Goal: Book appointment/travel/reservation

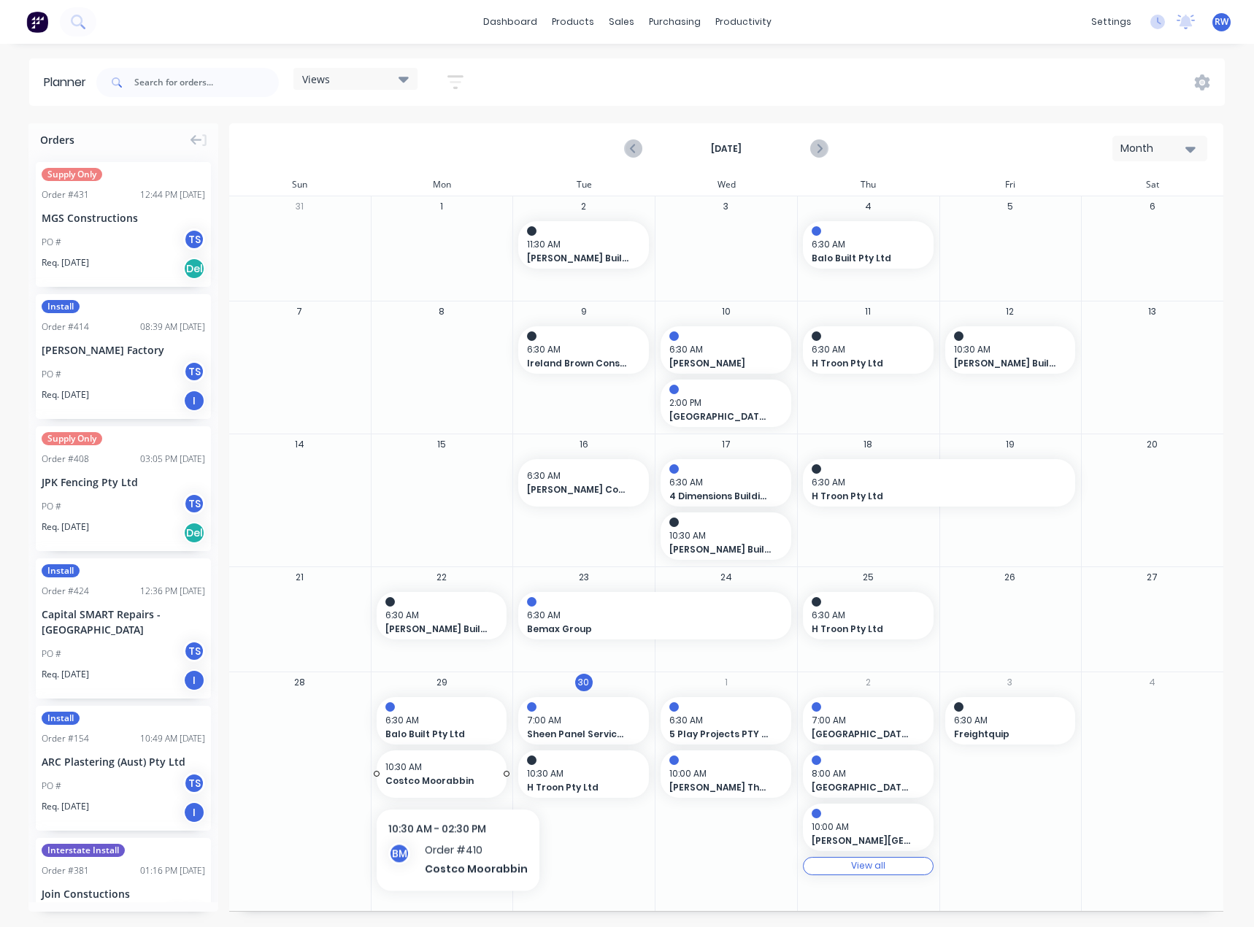
click at [455, 776] on span "Costco Moorabbin" at bounding box center [435, 780] width 101 height 13
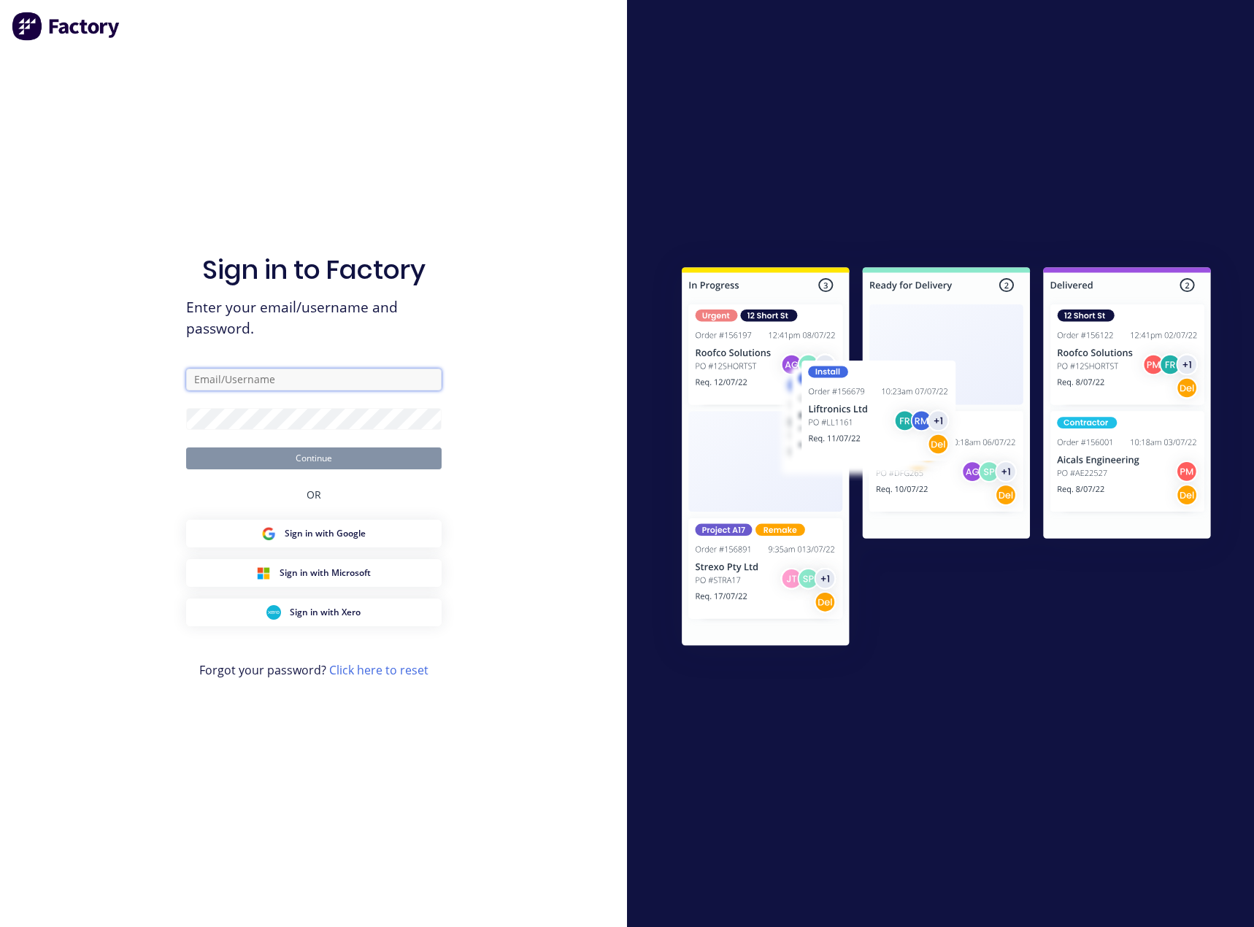
type input "[EMAIL_ADDRESS][DOMAIN_NAME]"
click at [339, 458] on button "Continue" at bounding box center [313, 458] width 255 height 22
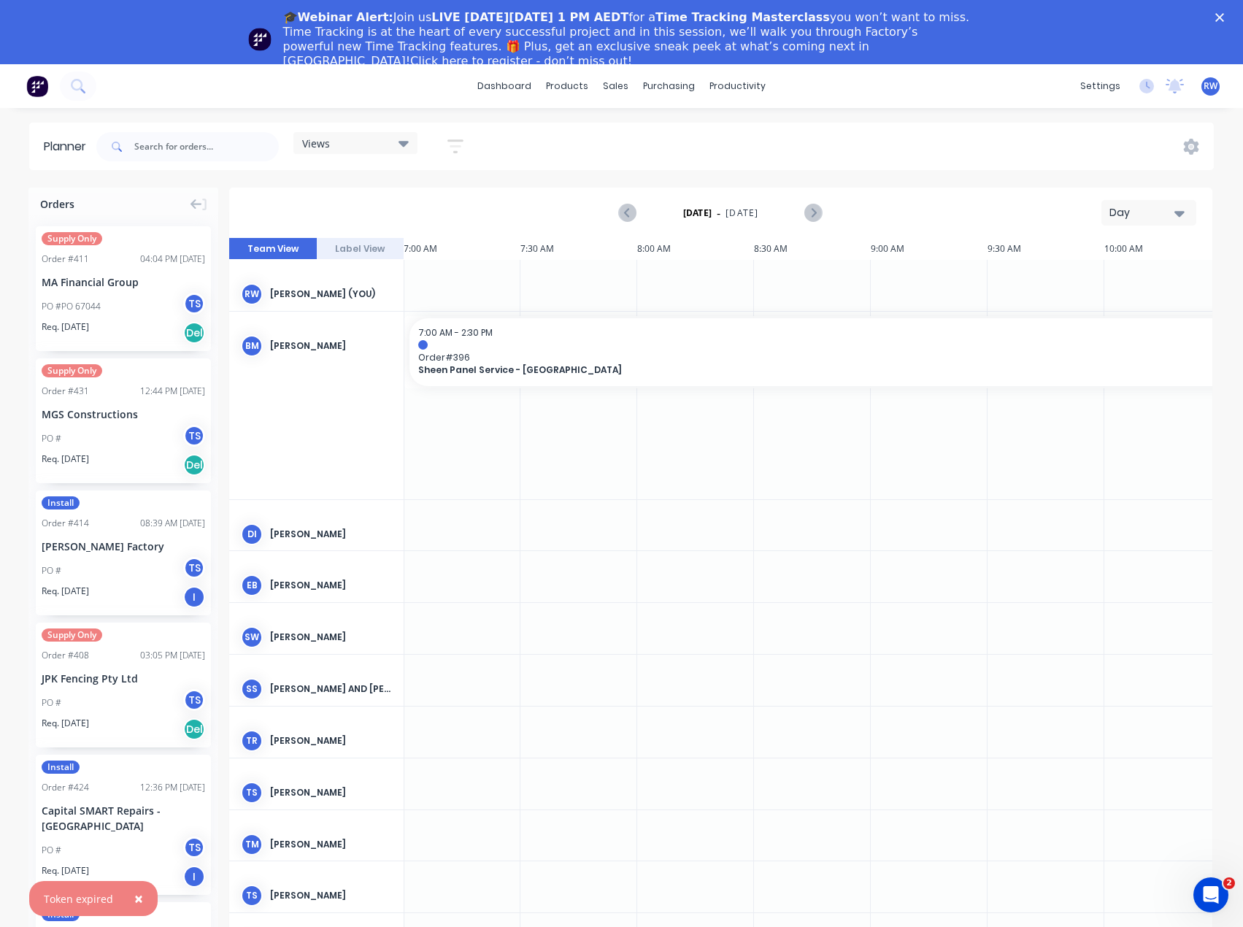
click at [1163, 212] on div "Day" at bounding box center [1142, 212] width 67 height 15
click at [1110, 310] on div "Month" at bounding box center [1122, 310] width 145 height 29
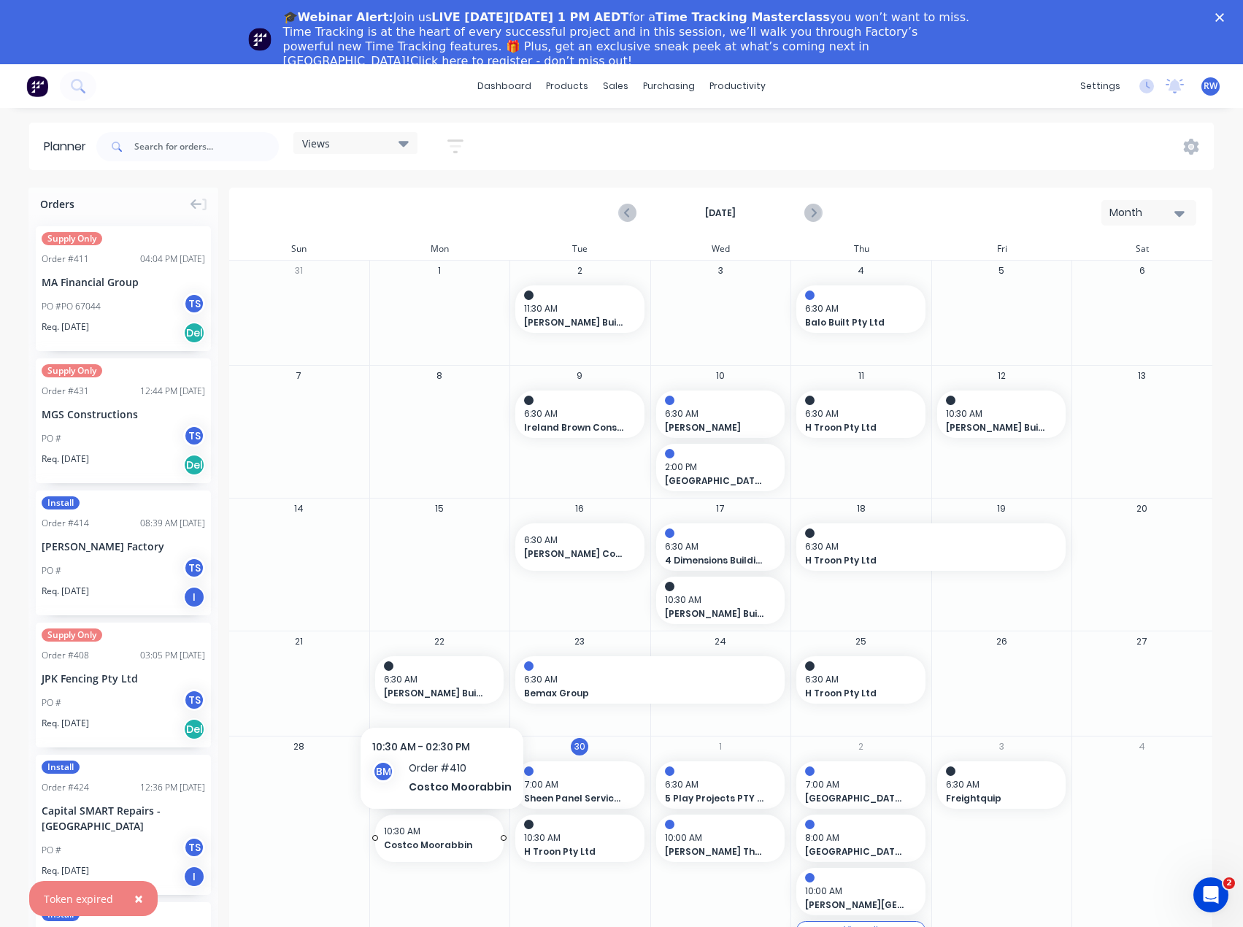
click at [412, 840] on span "Costco Moorabbin" at bounding box center [434, 845] width 100 height 13
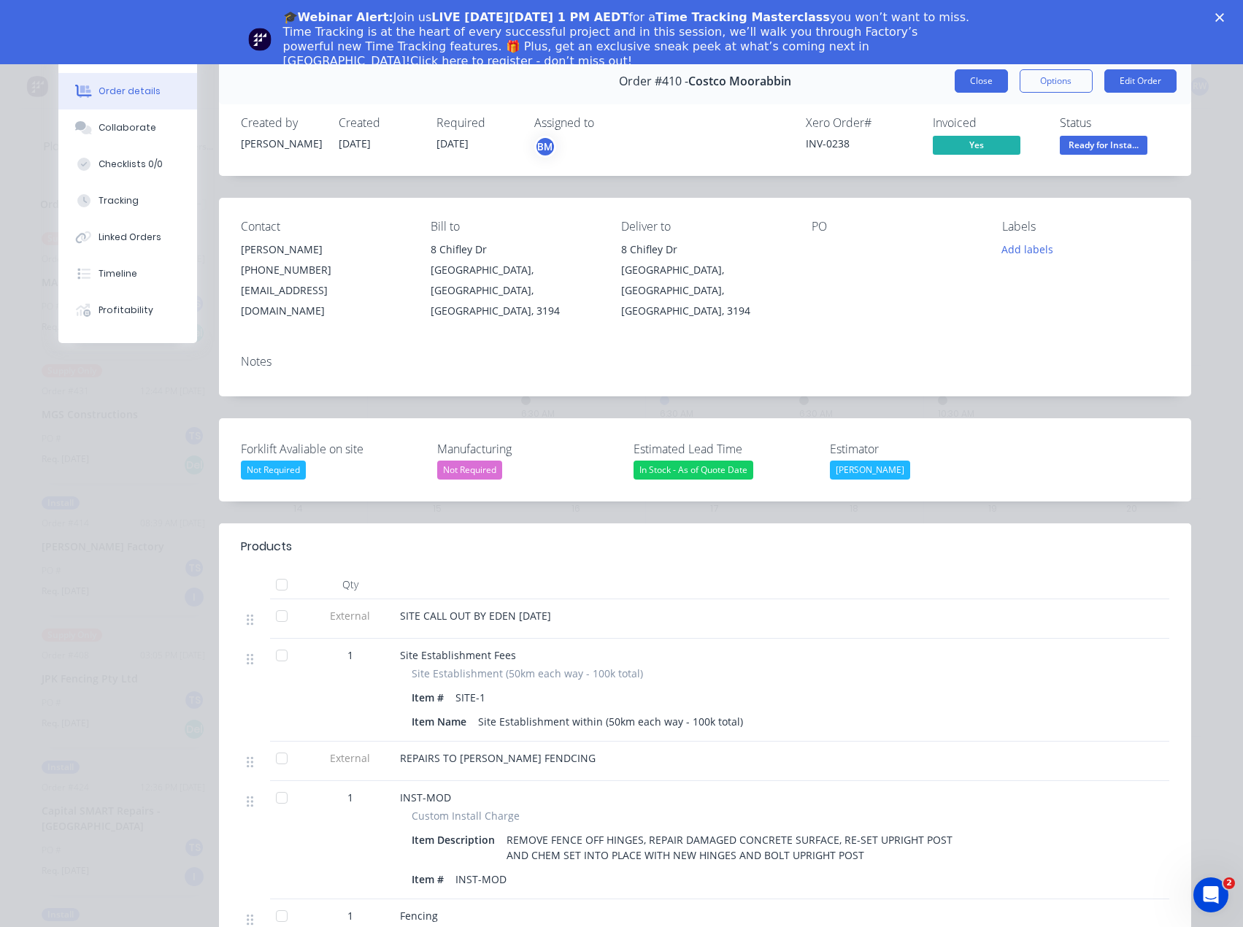
click at [955, 78] on button "Close" at bounding box center [981, 80] width 53 height 23
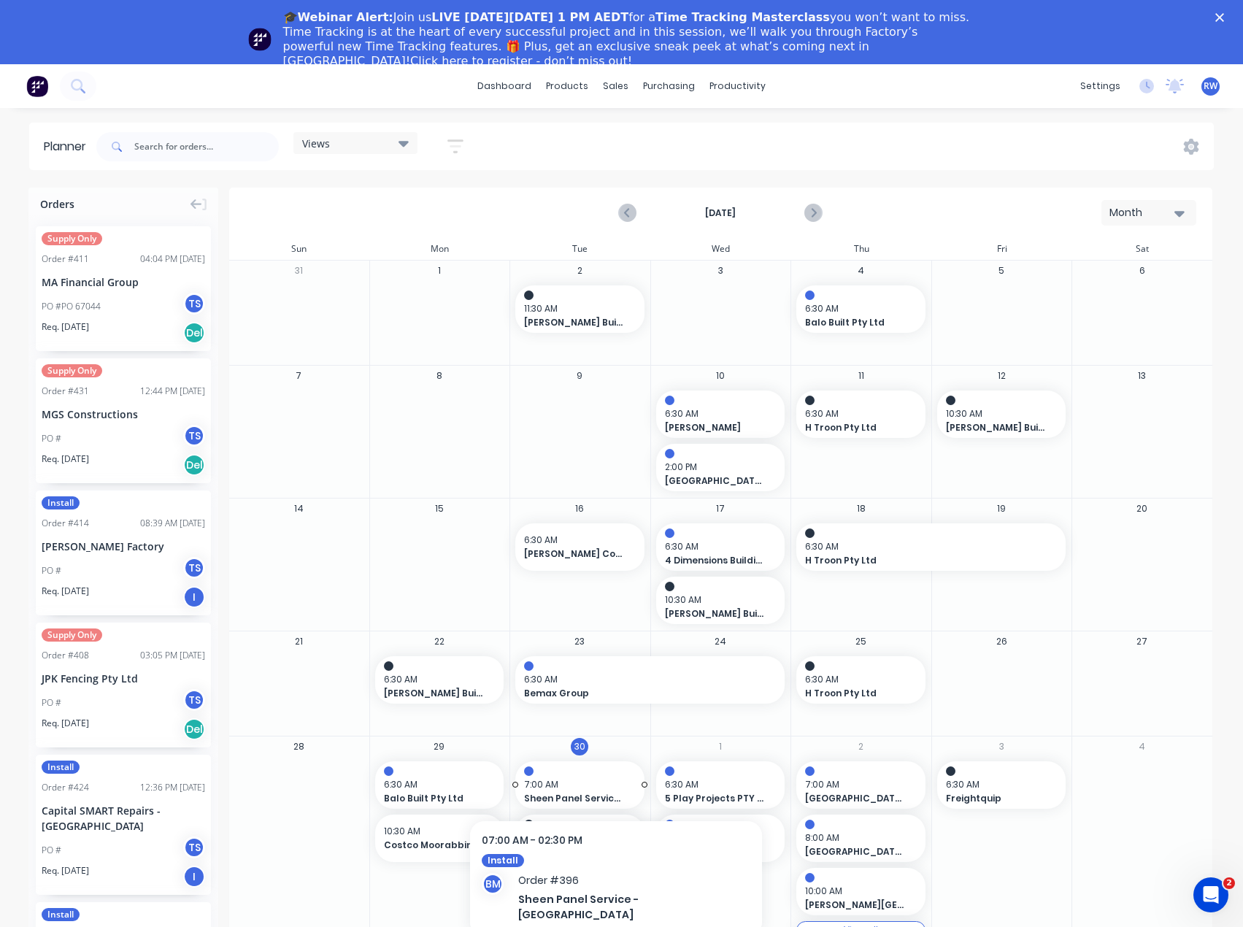
click at [580, 779] on span "7:00 AM" at bounding box center [576, 784] width 104 height 13
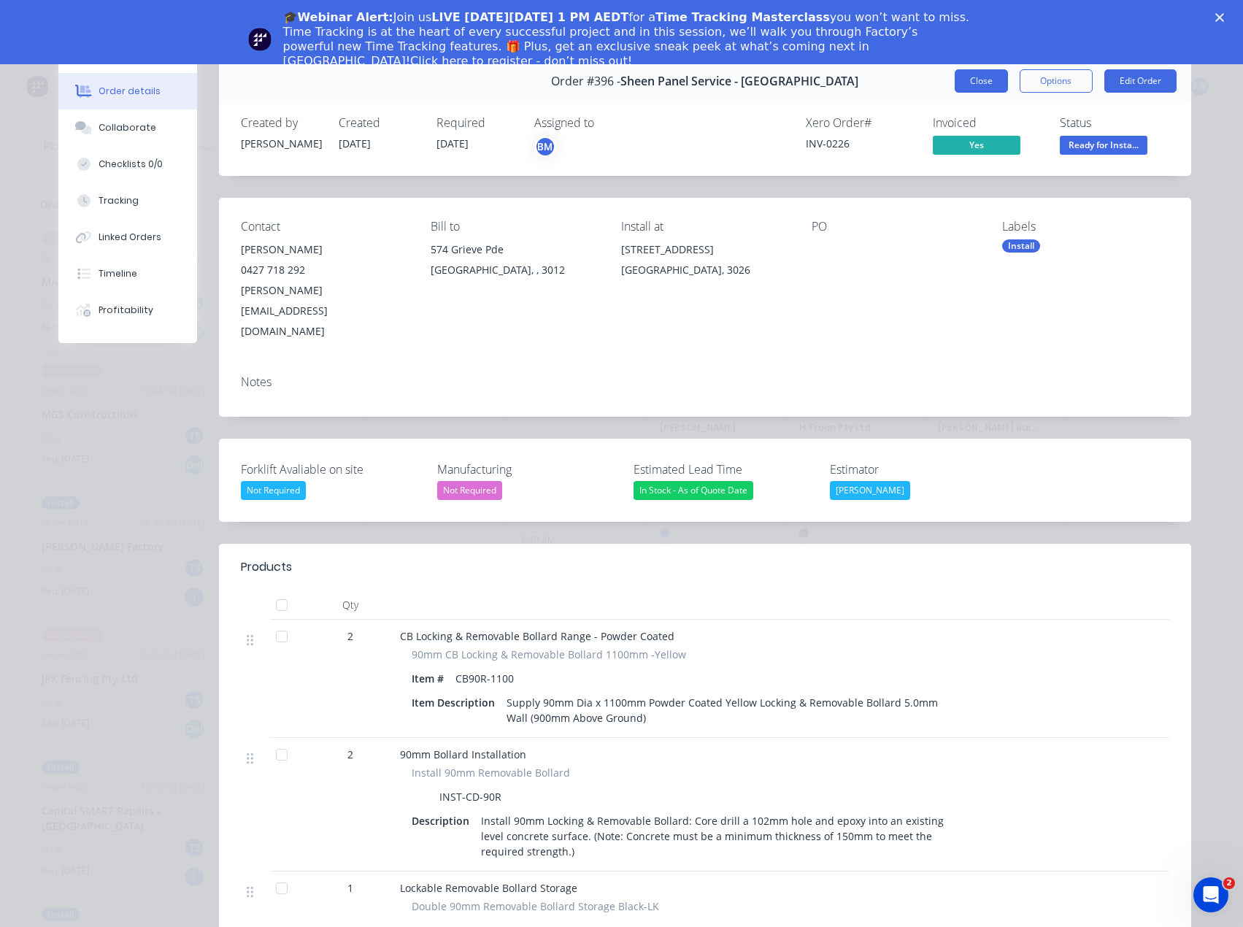
click at [982, 77] on button "Close" at bounding box center [981, 80] width 53 height 23
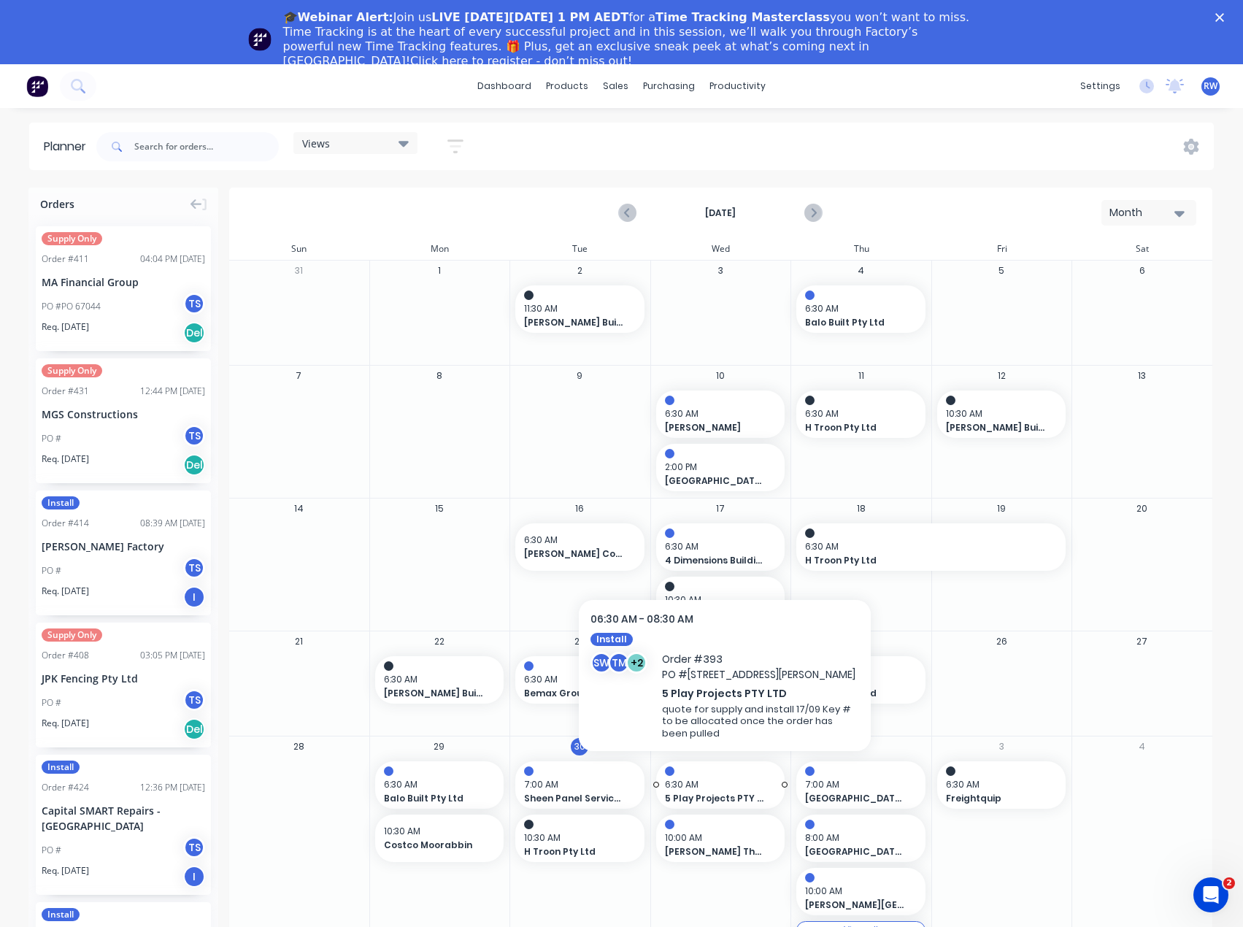
click at [725, 778] on span "6:30 AM" at bounding box center [717, 784] width 104 height 13
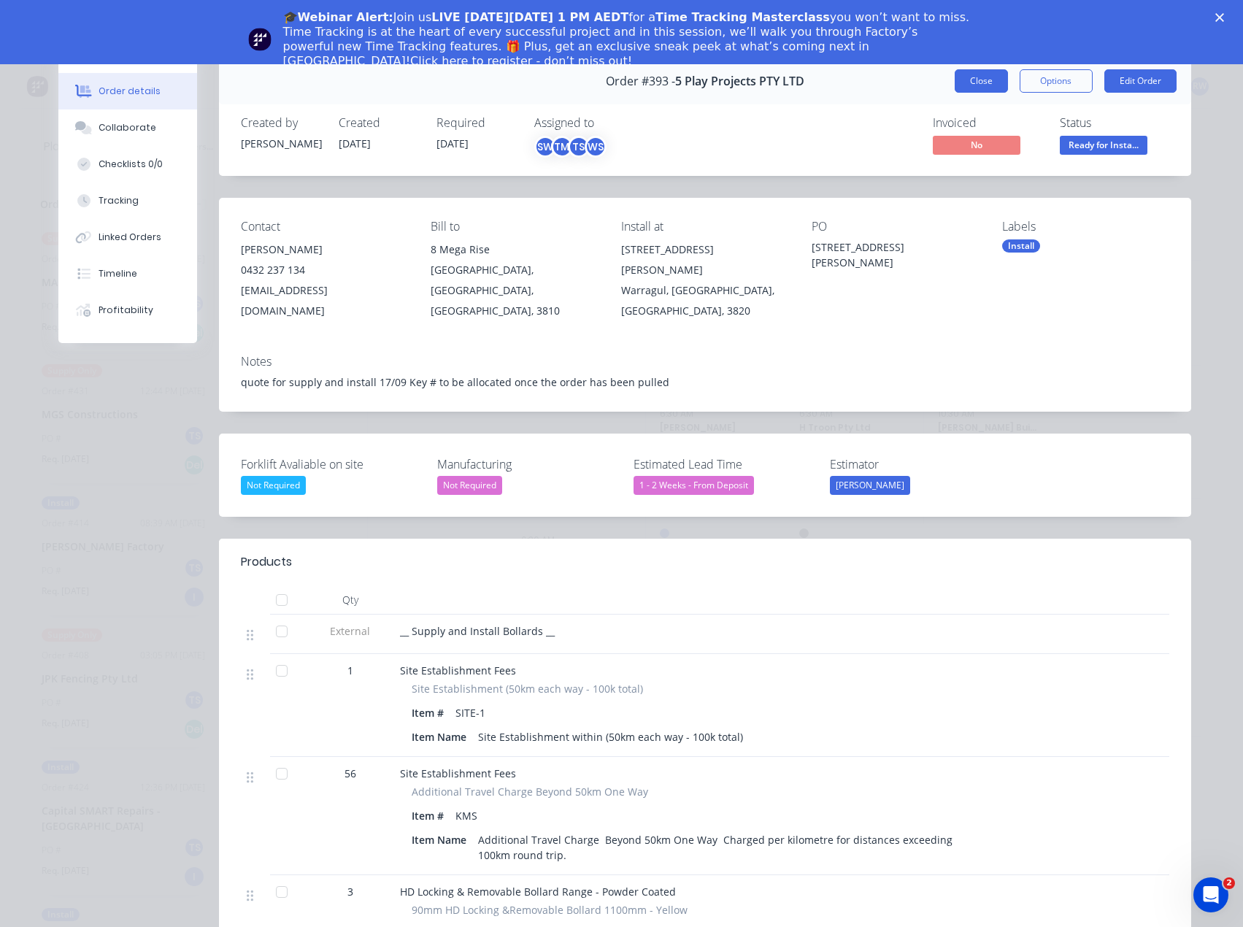
click at [985, 87] on button "Close" at bounding box center [981, 80] width 53 height 23
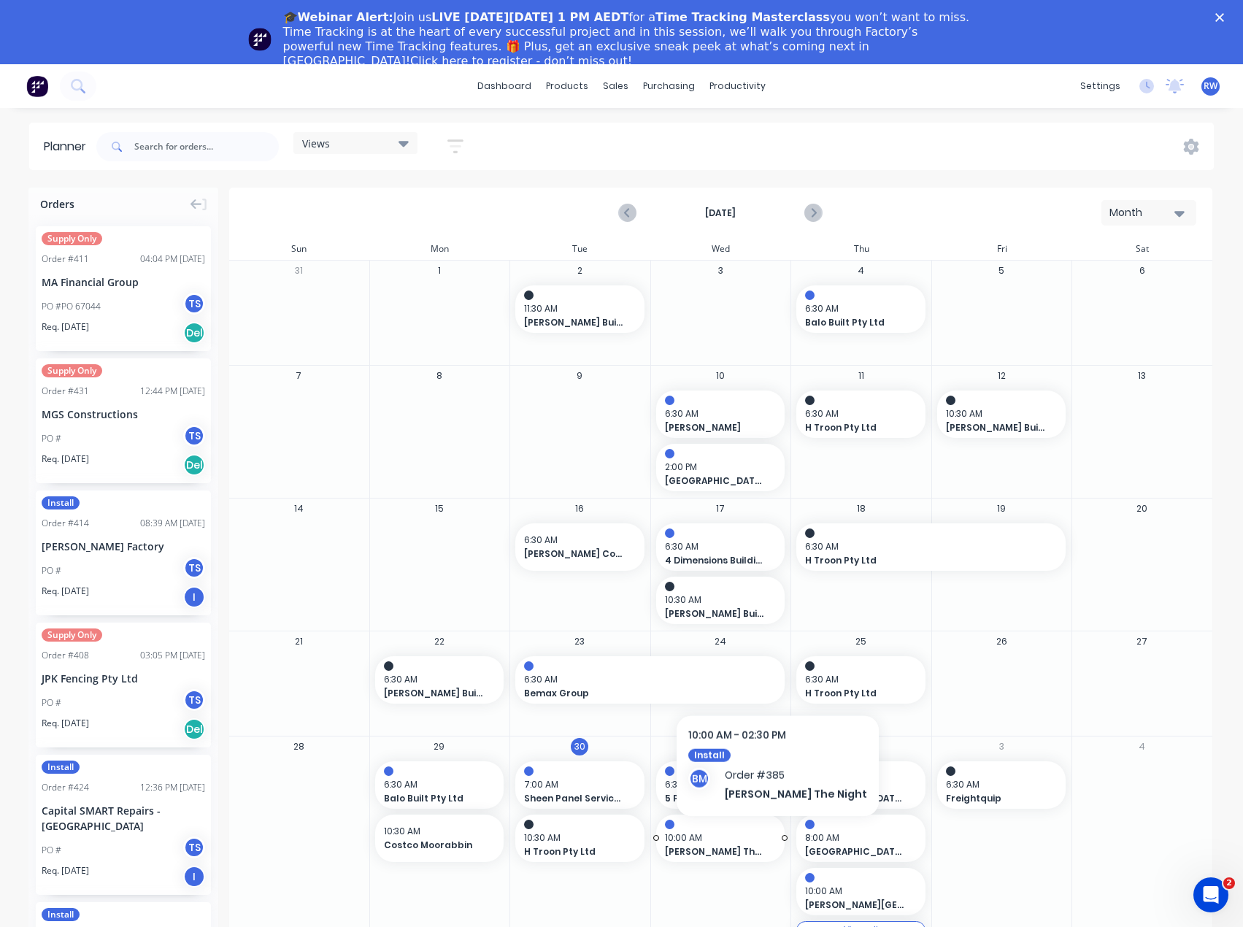
click at [744, 836] on span "10:00 AM" at bounding box center [717, 837] width 104 height 13
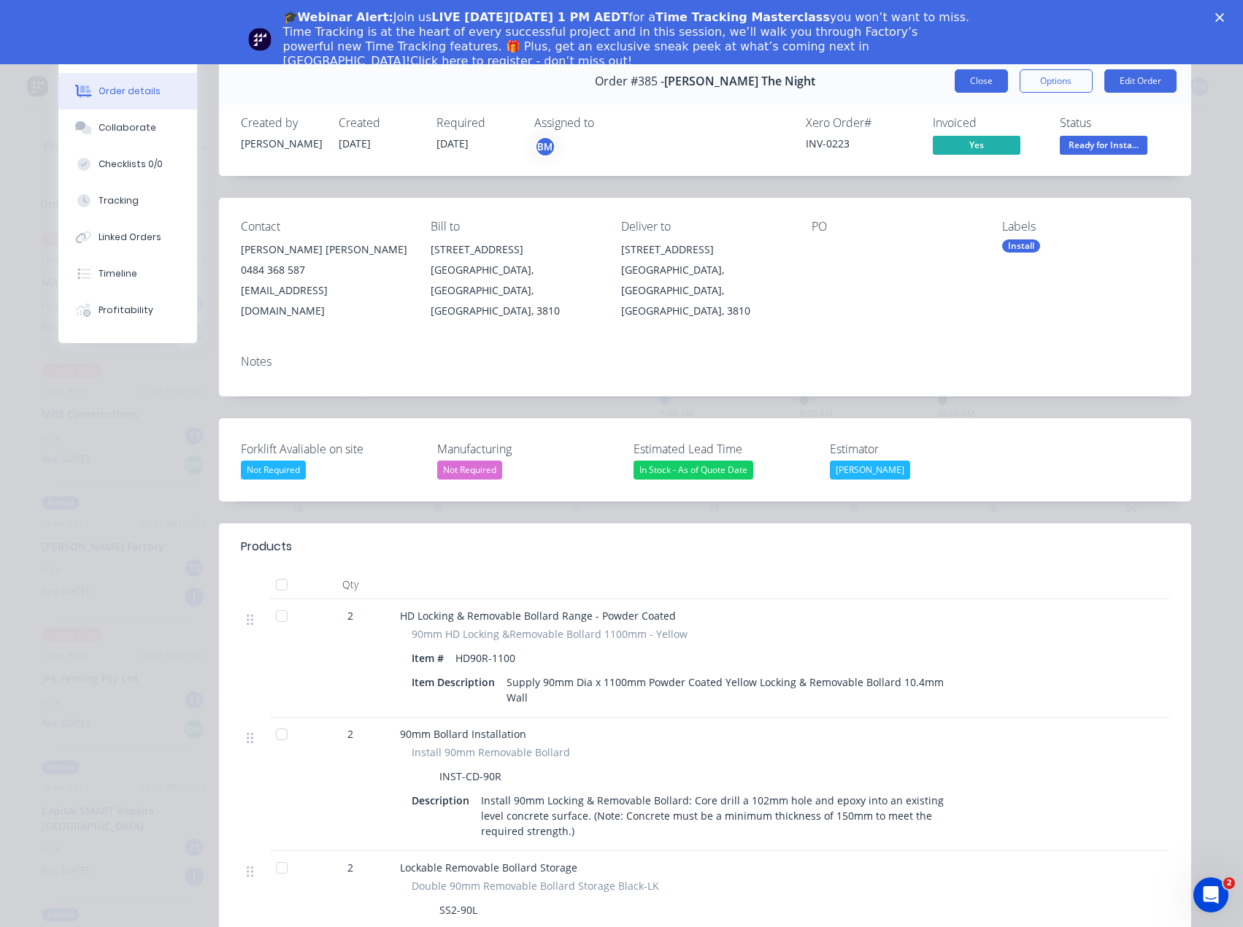
click at [981, 77] on button "Close" at bounding box center [981, 80] width 53 height 23
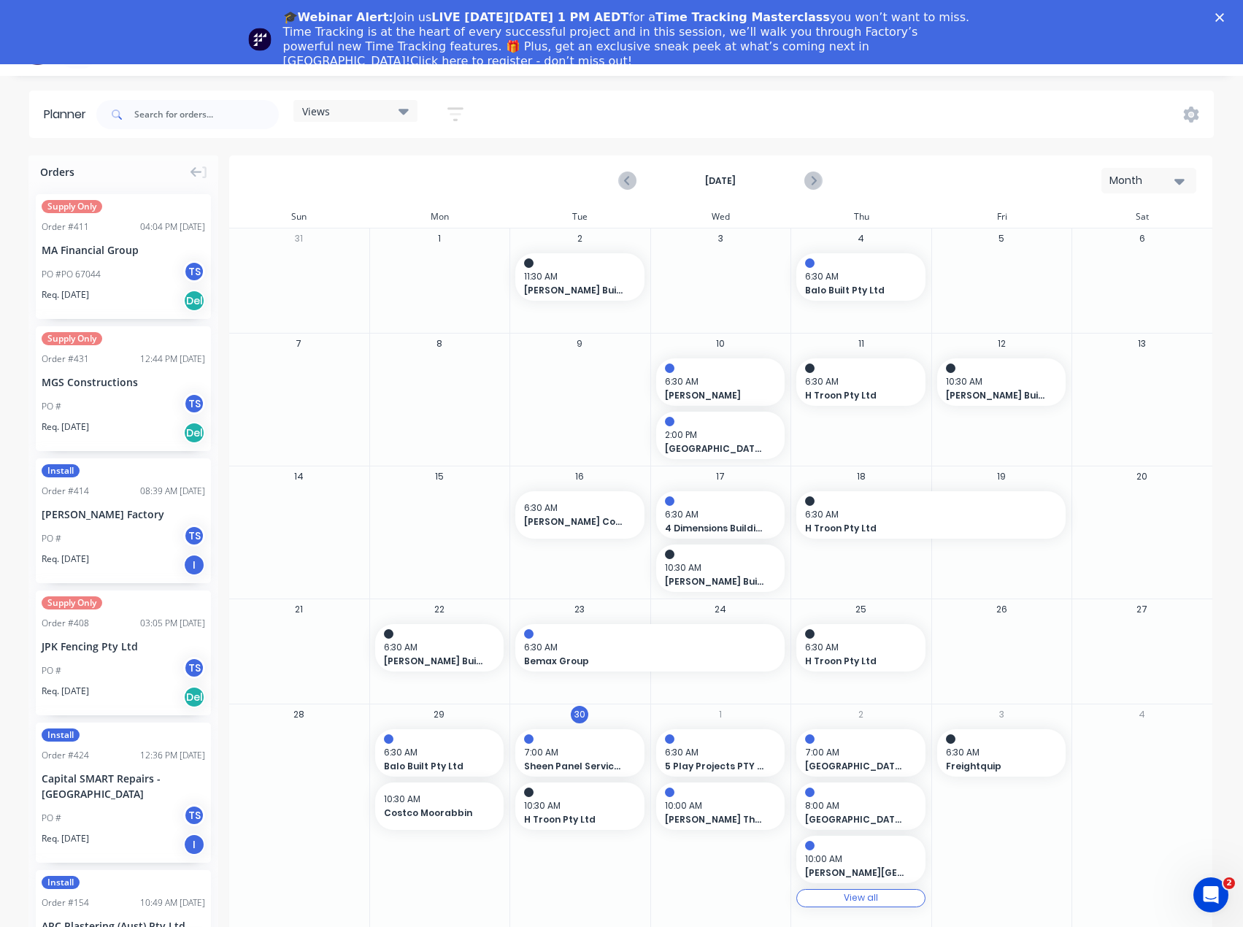
scroll to position [64, 0]
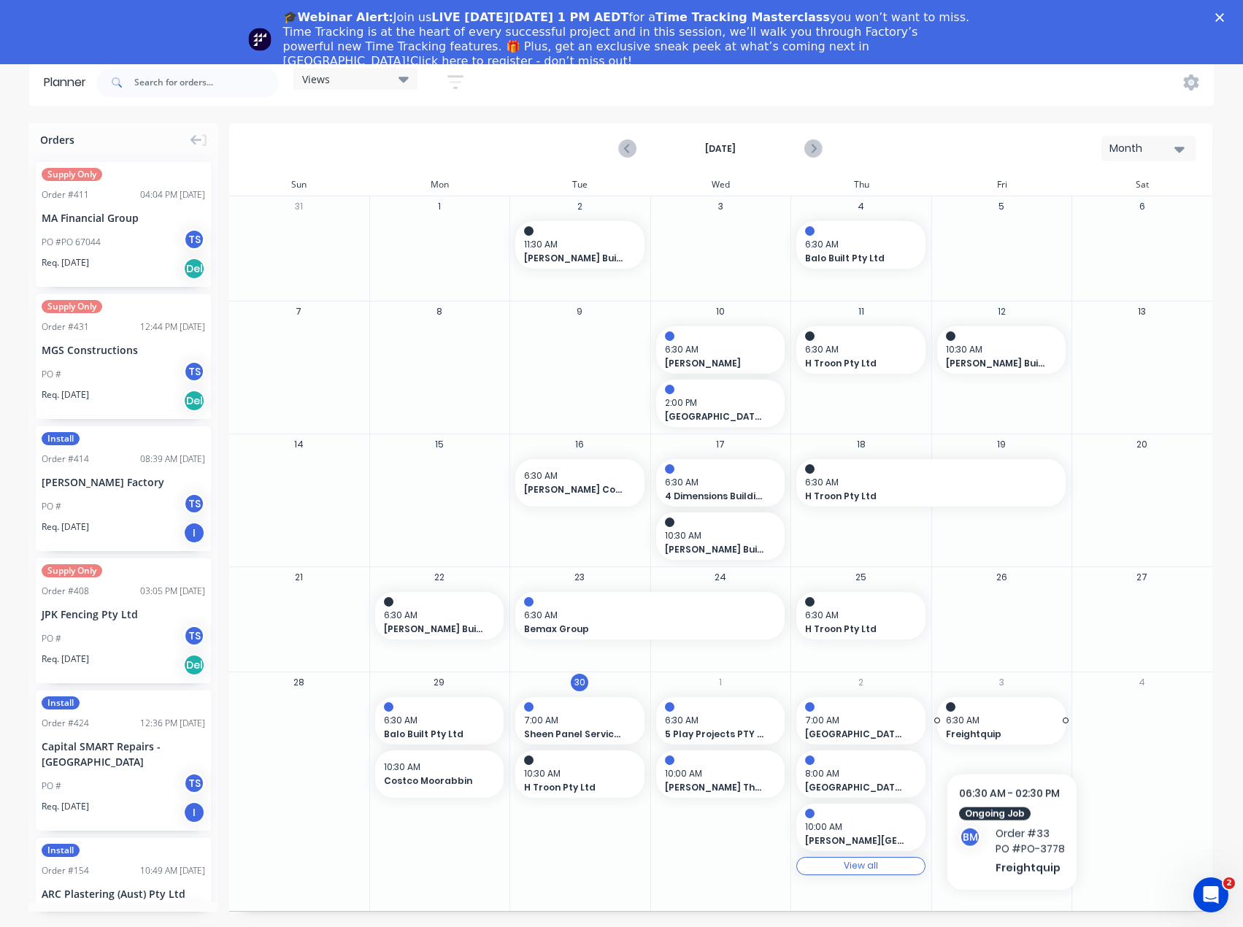
click at [1011, 729] on span "Freightquip" at bounding box center [996, 734] width 100 height 13
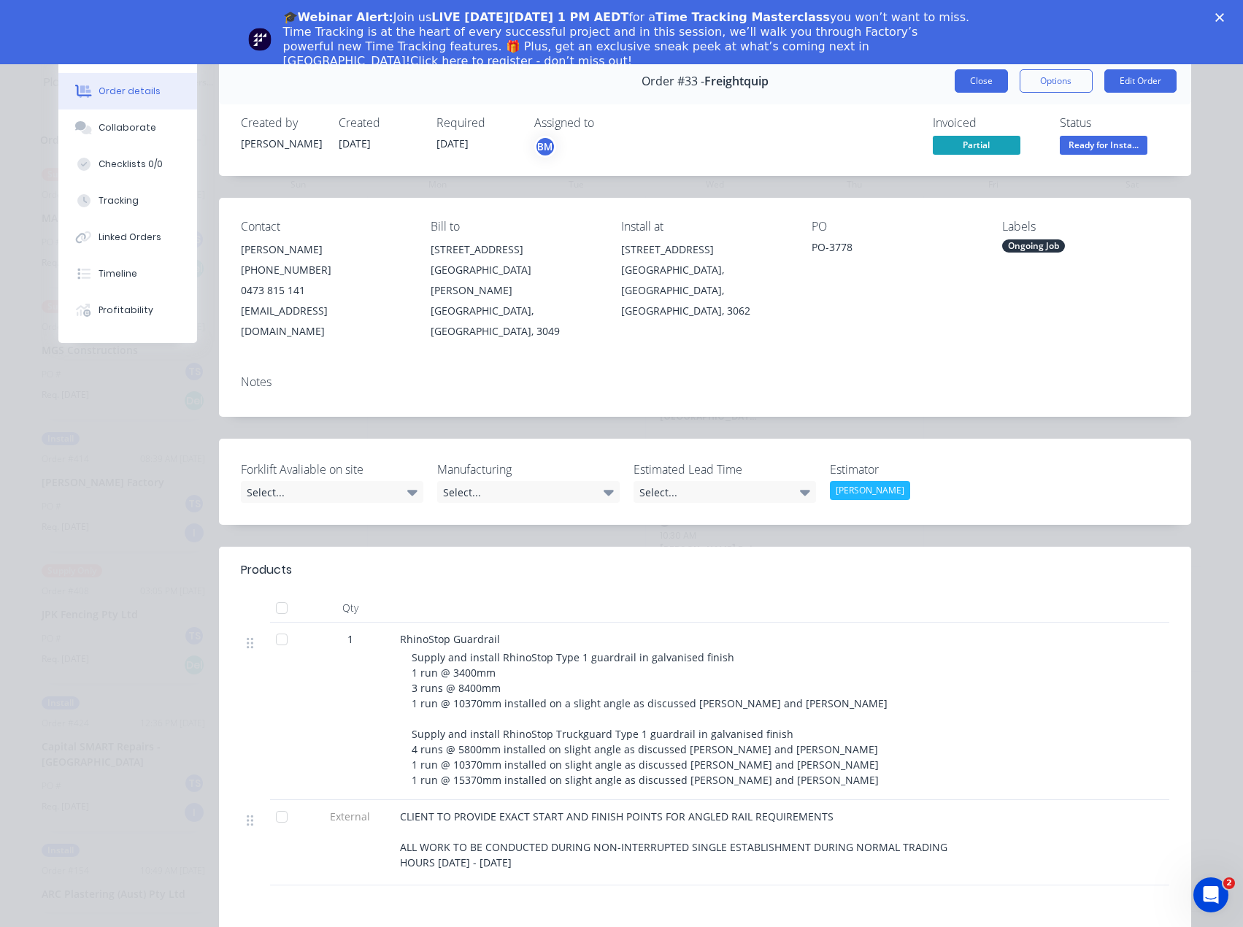
click at [991, 87] on button "Close" at bounding box center [981, 80] width 53 height 23
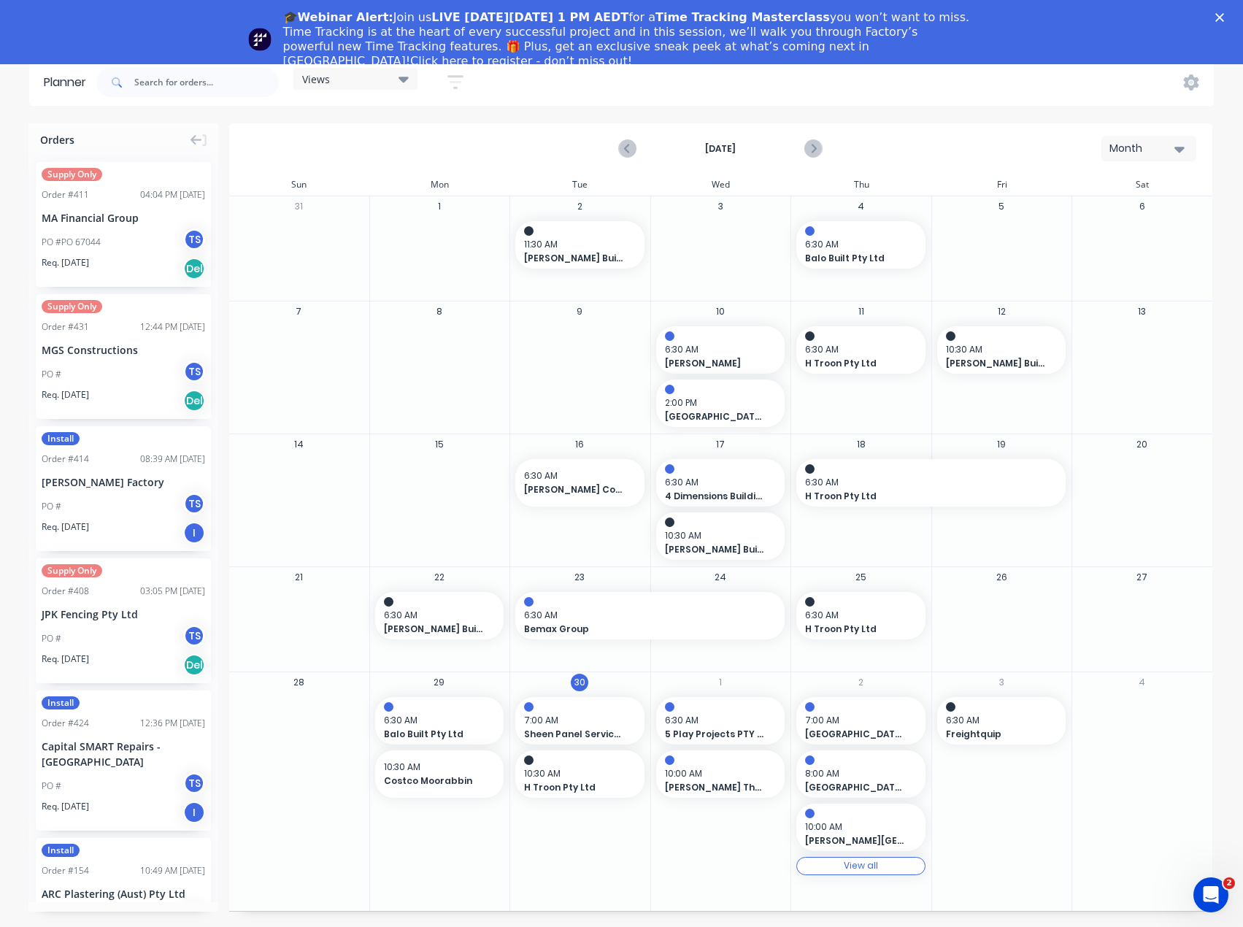
click at [853, 864] on div "View all" at bounding box center [861, 865] width 34 height 10
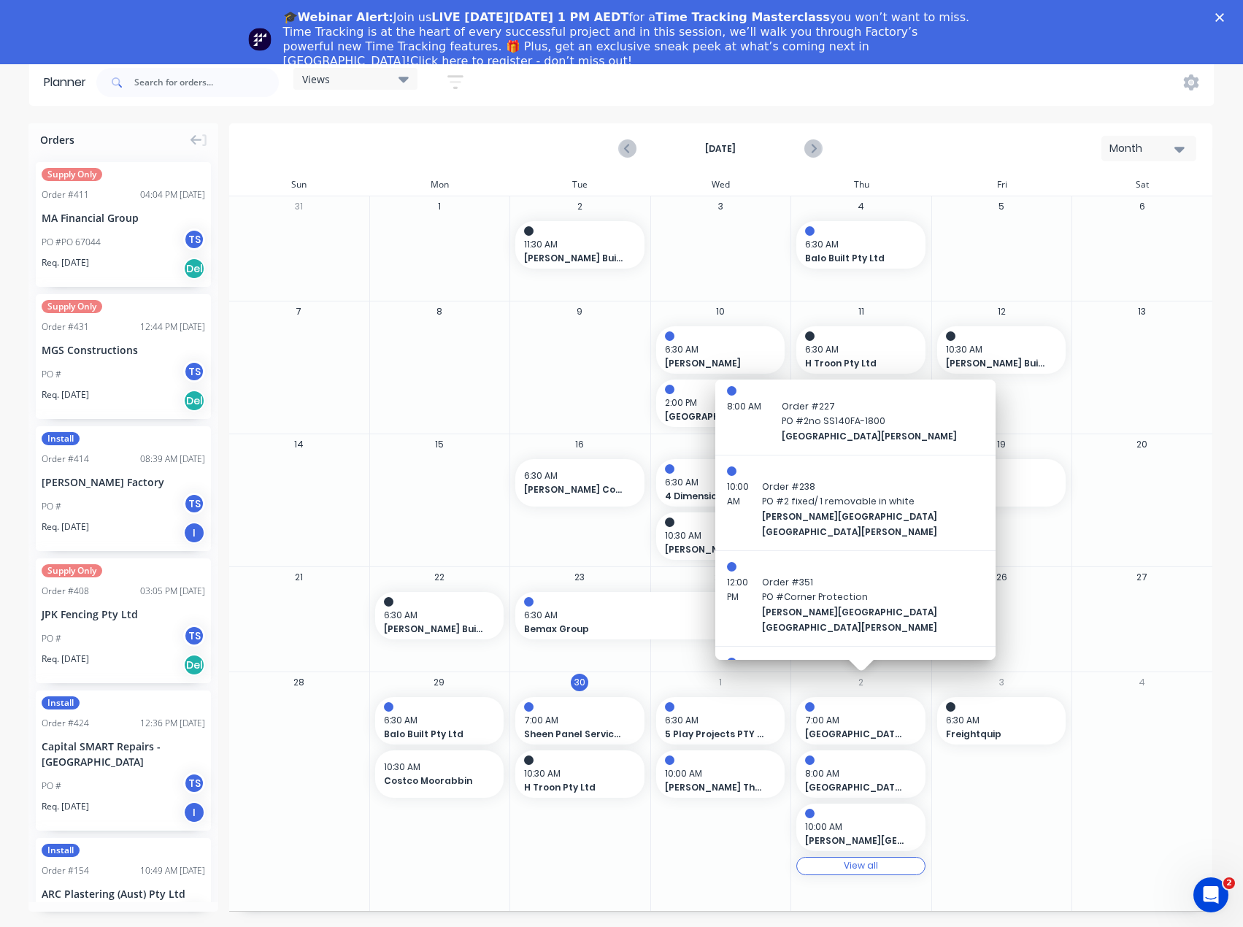
scroll to position [107, 0]
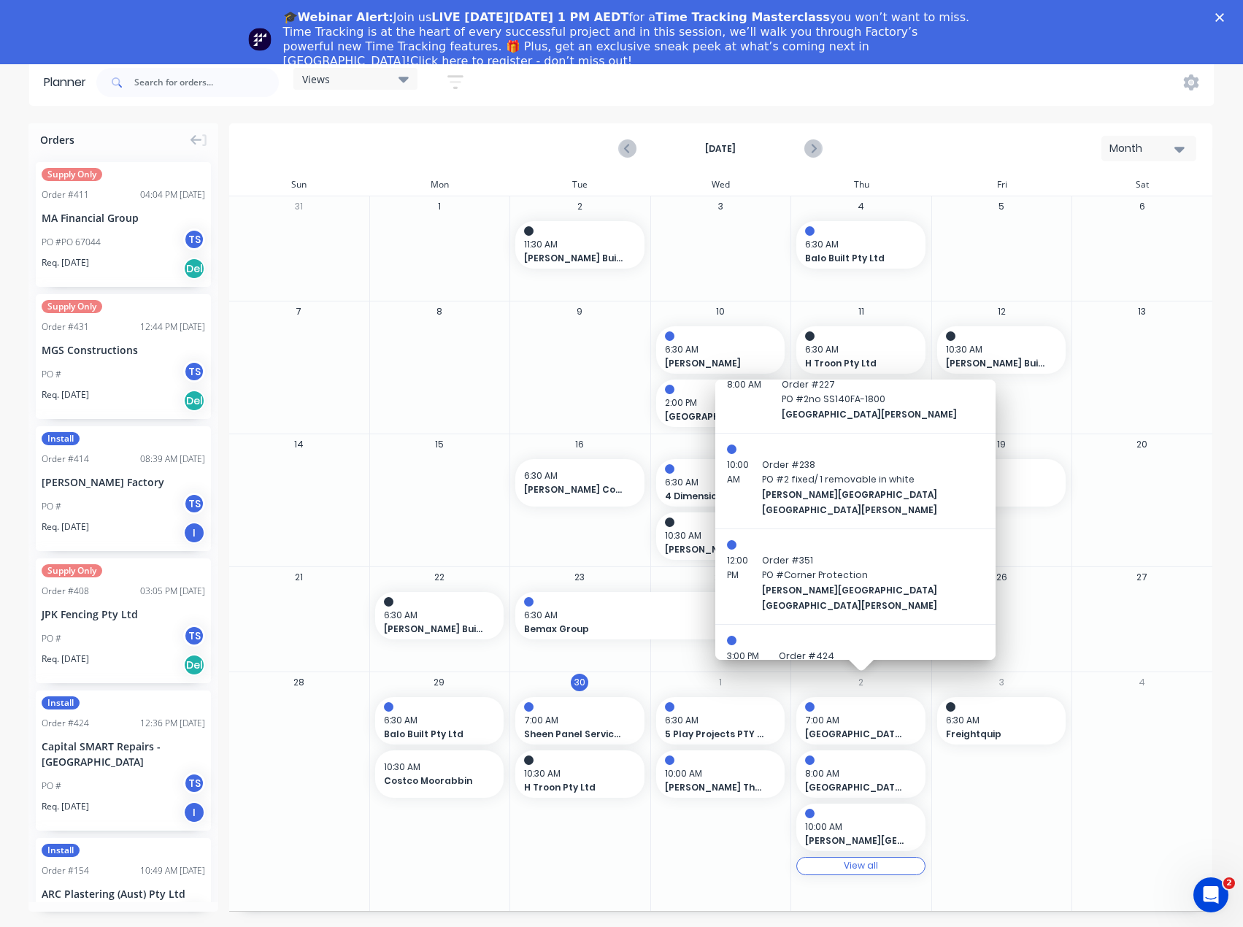
click at [970, 777] on div "3 6:30 AM Freightquip" at bounding box center [1001, 791] width 141 height 239
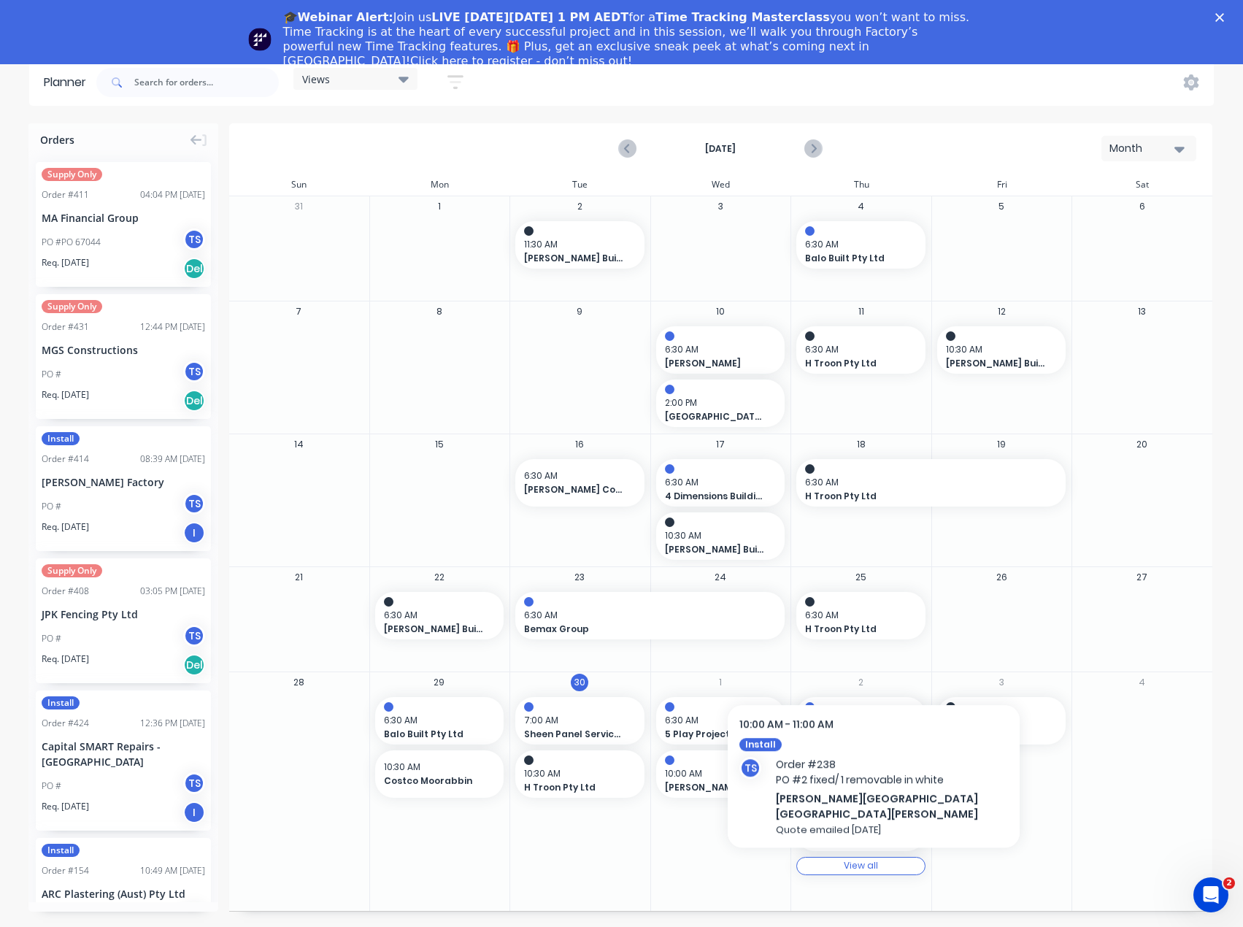
click at [858, 859] on div "View all View all" at bounding box center [860, 866] width 129 height 18
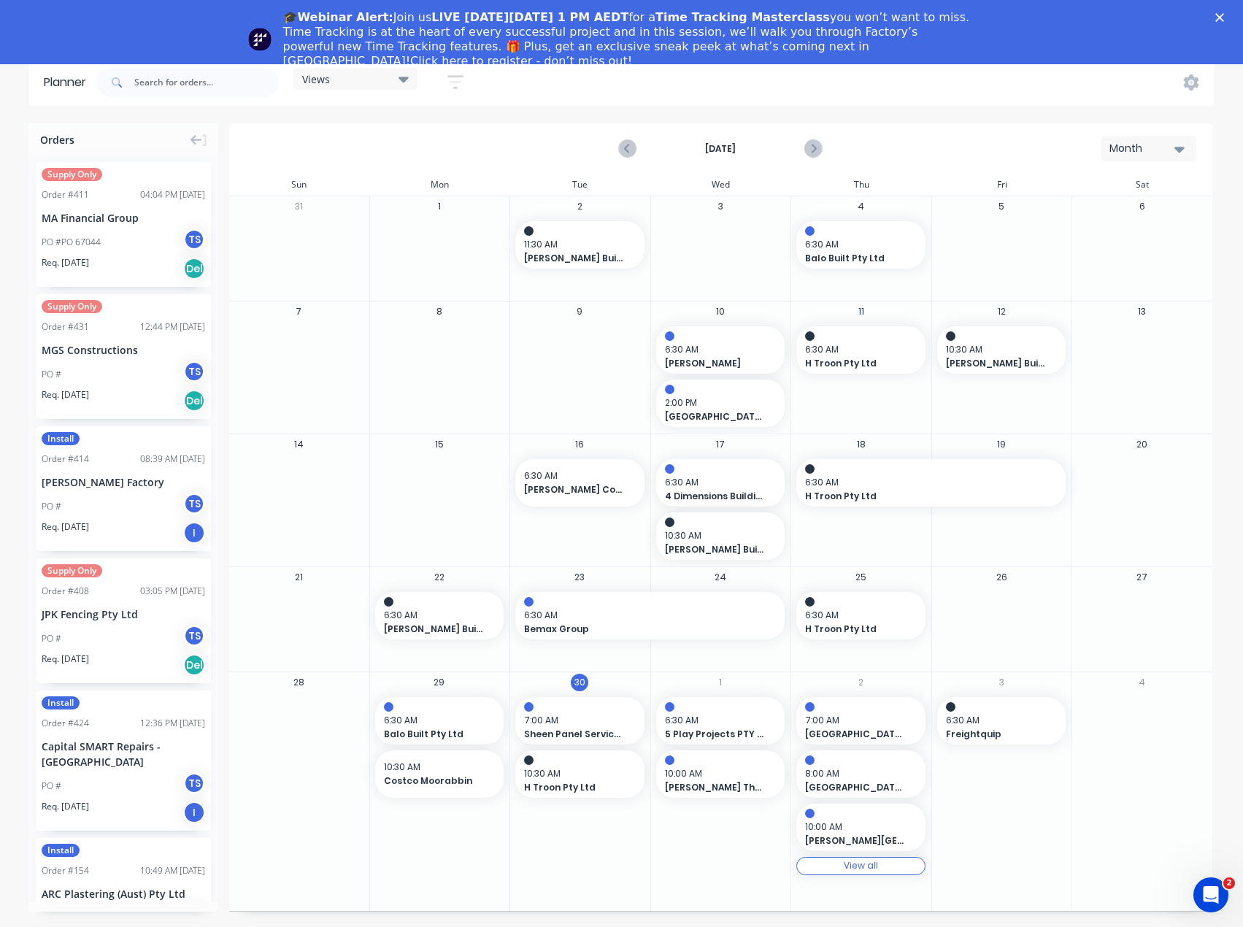
click at [860, 869] on div "View all" at bounding box center [861, 865] width 34 height 10
